Goal: Task Accomplishment & Management: Complete application form

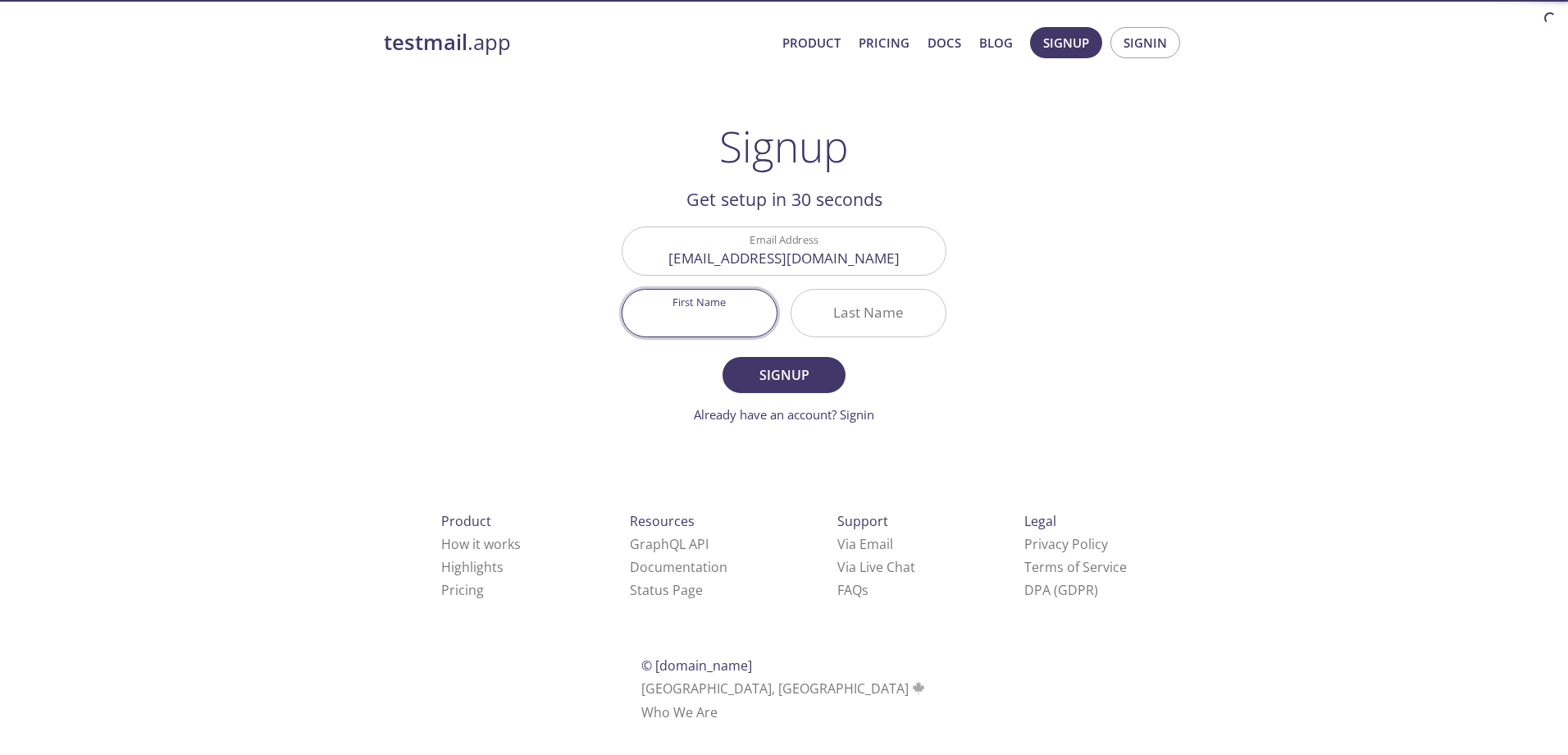
click at [698, 306] on input "First Name" at bounding box center [699, 312] width 154 height 47
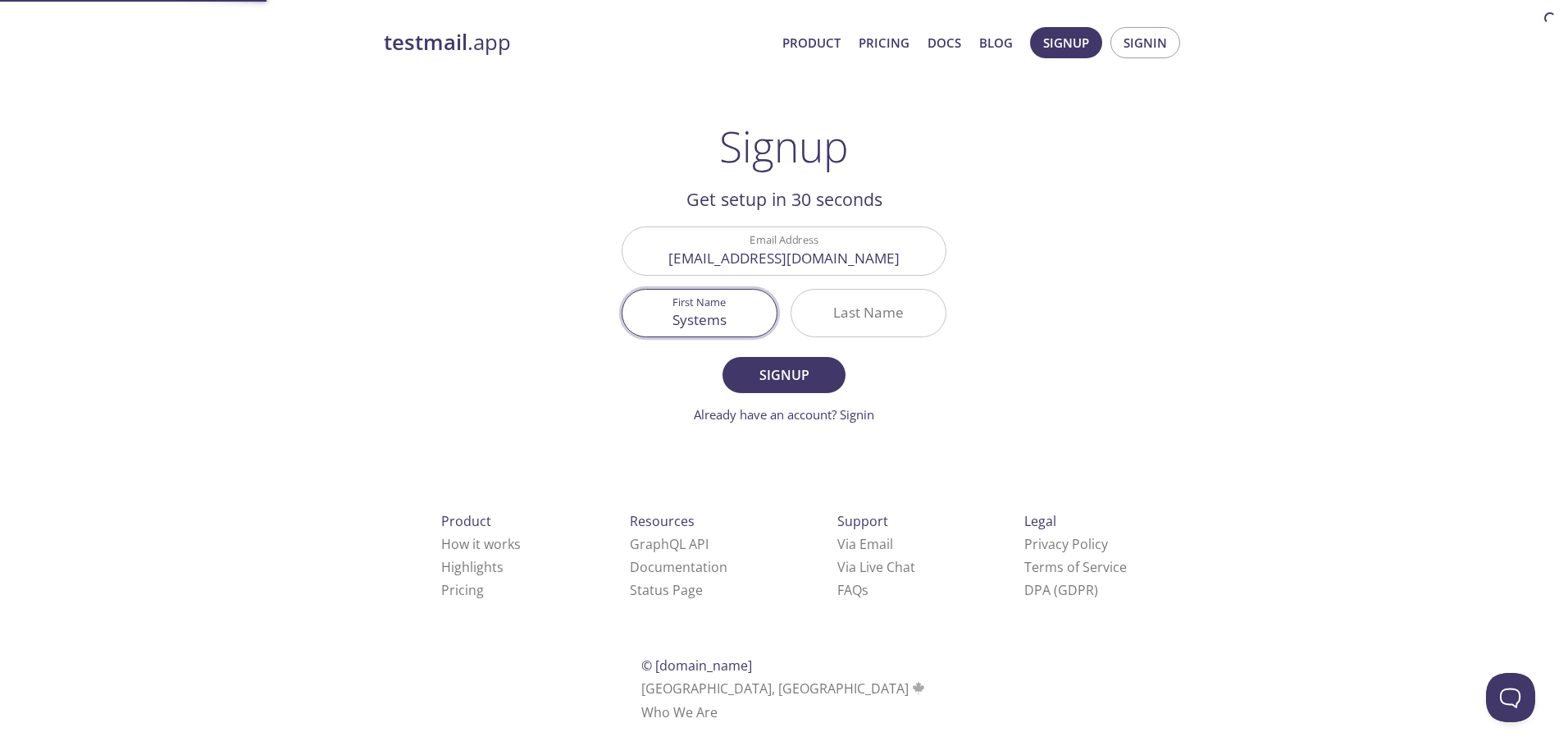
type input "Systems"
type input "Owner"
click at [766, 376] on span "Signup" at bounding box center [784, 374] width 87 height 23
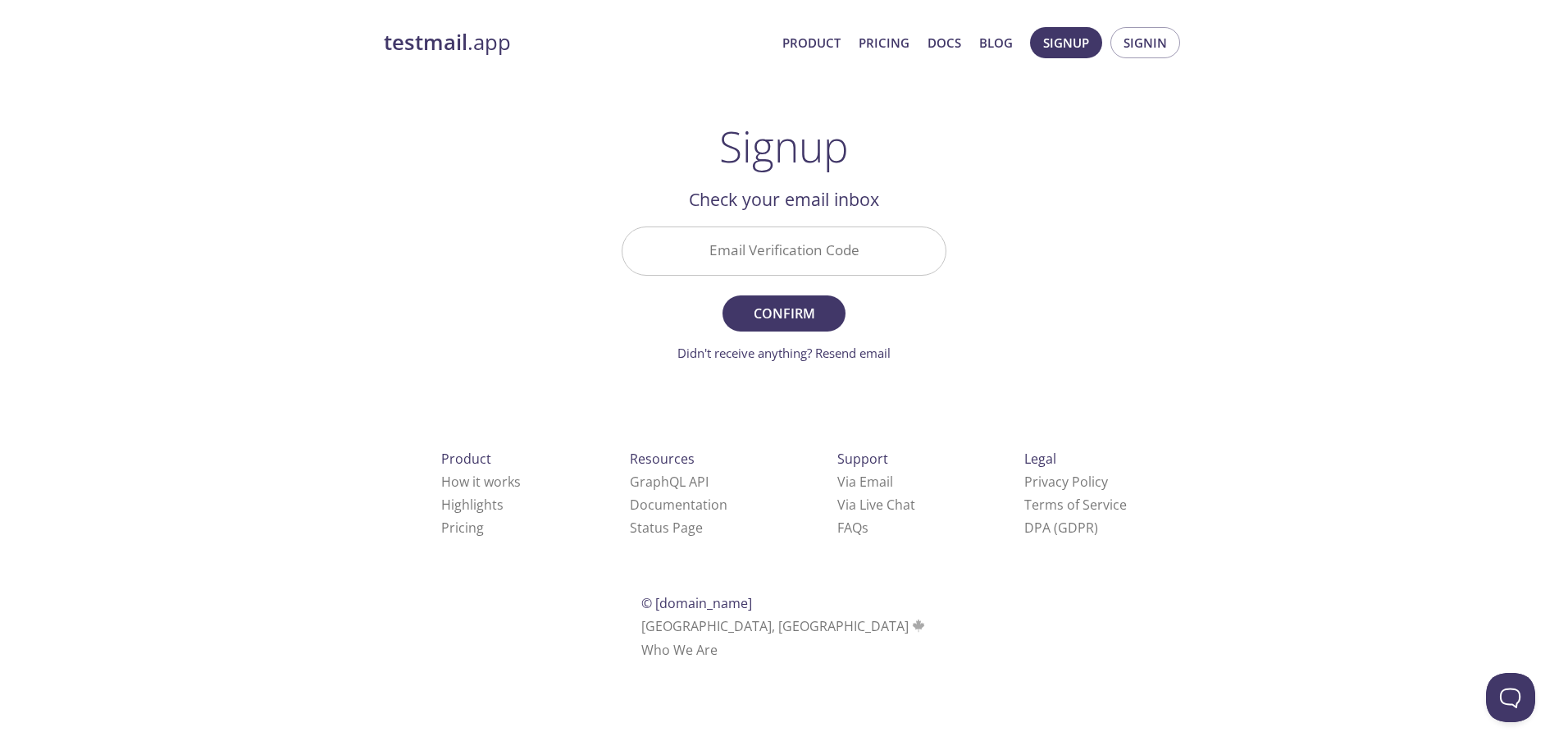
click at [874, 259] on input "Email Verification Code" at bounding box center [784, 250] width 323 height 47
paste input "S8EBBVW"
type input "S8EBBVW"
click at [1099, 352] on div "testmail .app Product Pricing Docs Blog Signup Signin Signup Get setup in 30 se…" at bounding box center [784, 361] width 840 height 690
click at [798, 311] on span "Confirm" at bounding box center [784, 313] width 87 height 23
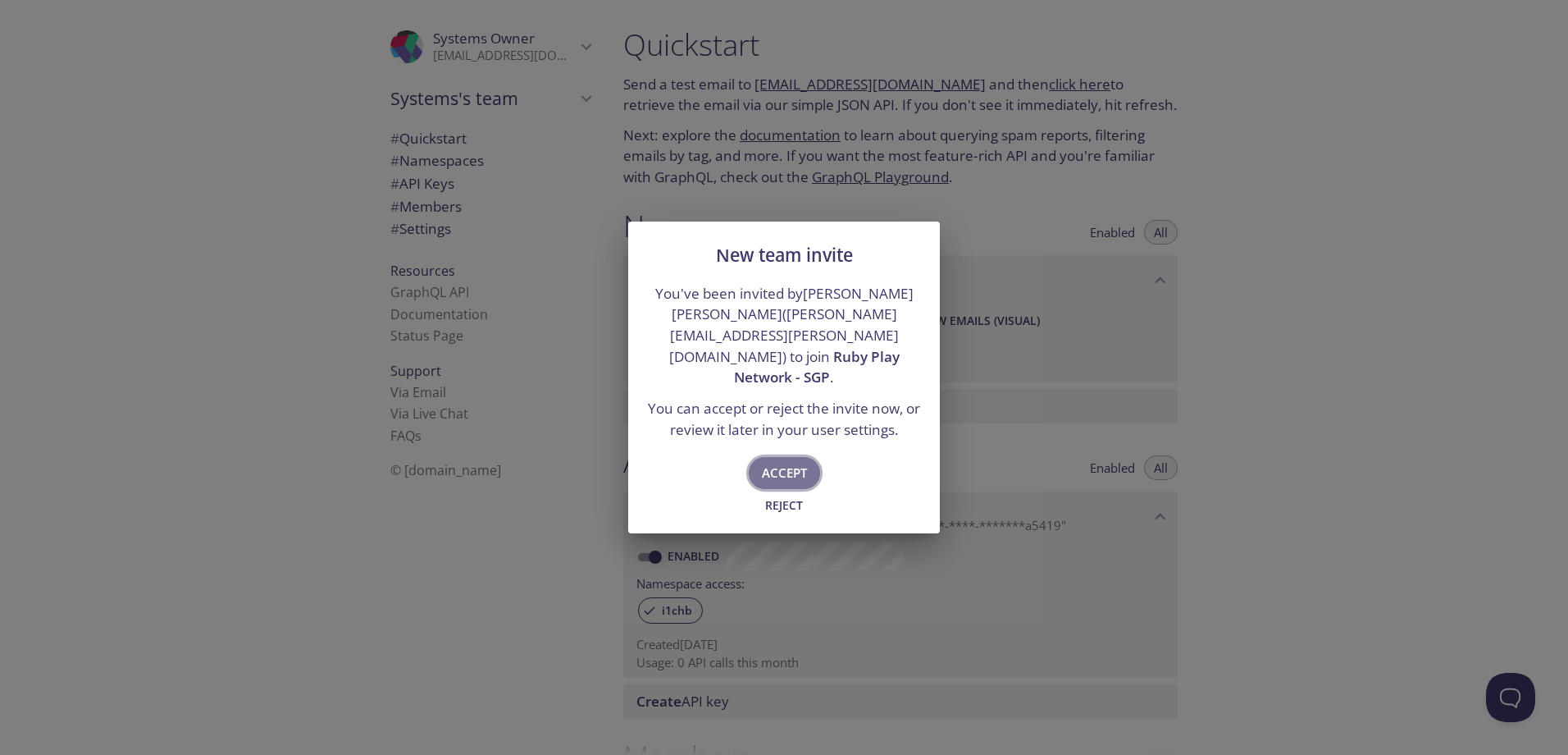
click at [786, 462] on span "Accept" at bounding box center [784, 472] width 45 height 21
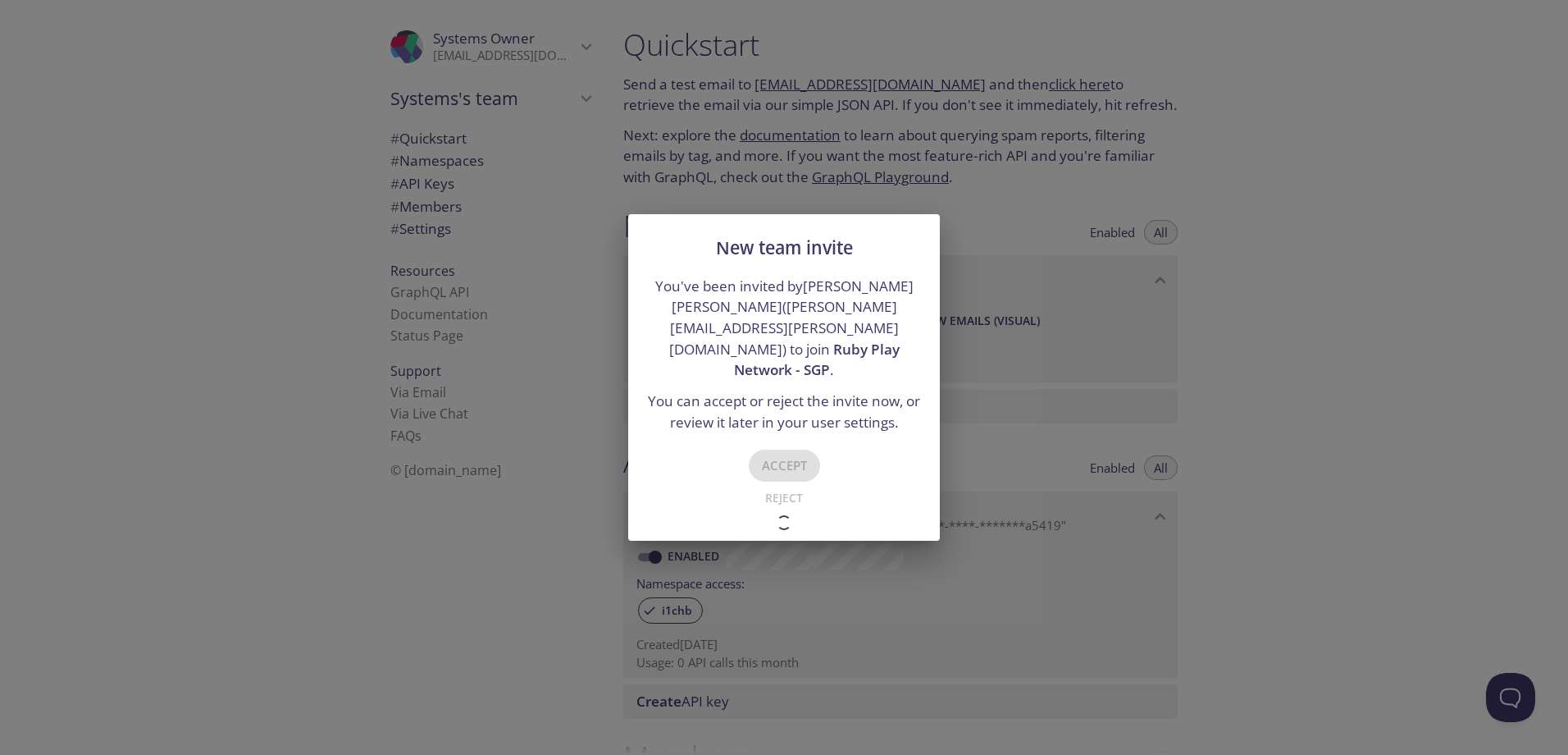
type input "Ruby Play Network - SGP"
